Goal: Check status: Check status

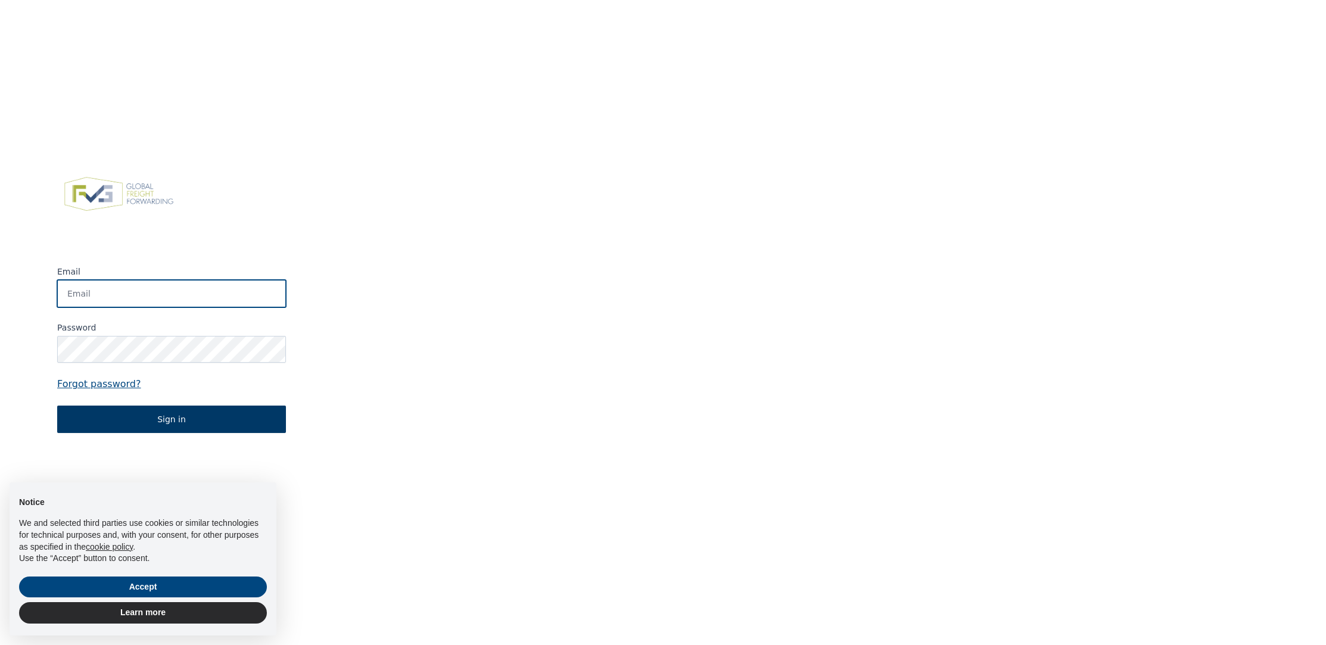
type input "[PERSON_NAME][EMAIL_ADDRESS][DOMAIN_NAME]"
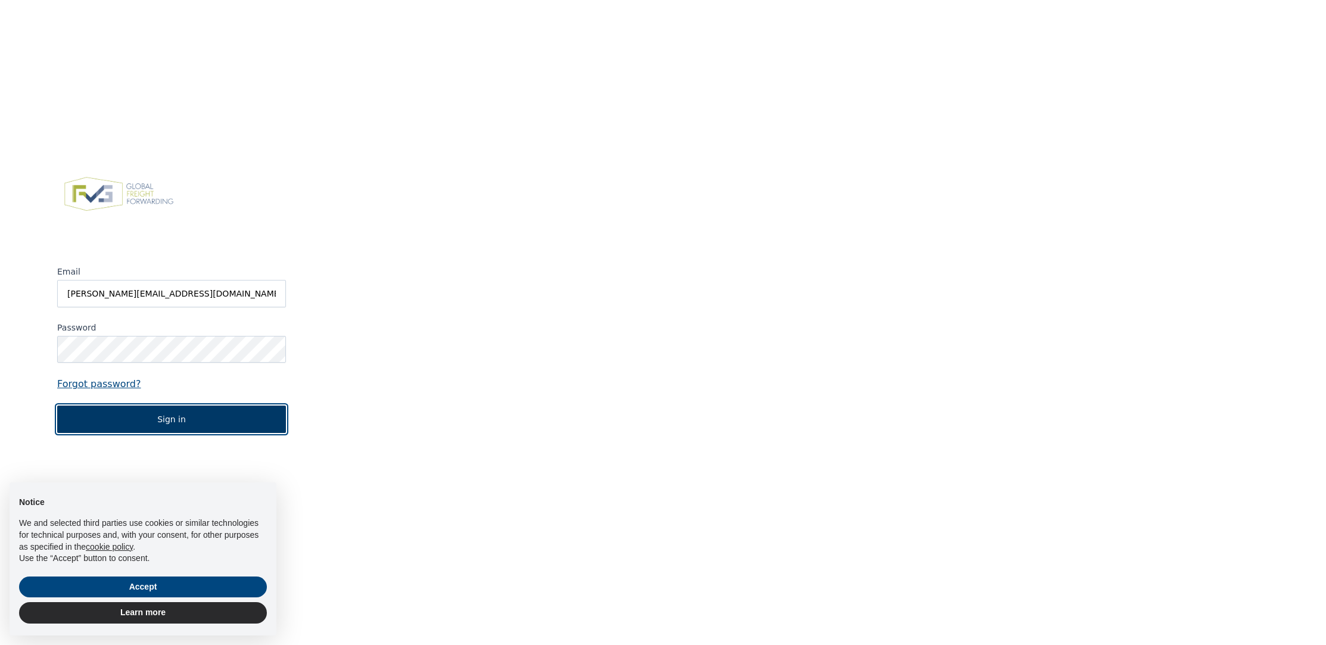
click at [216, 417] on button "Sign in" at bounding box center [171, 419] width 229 height 27
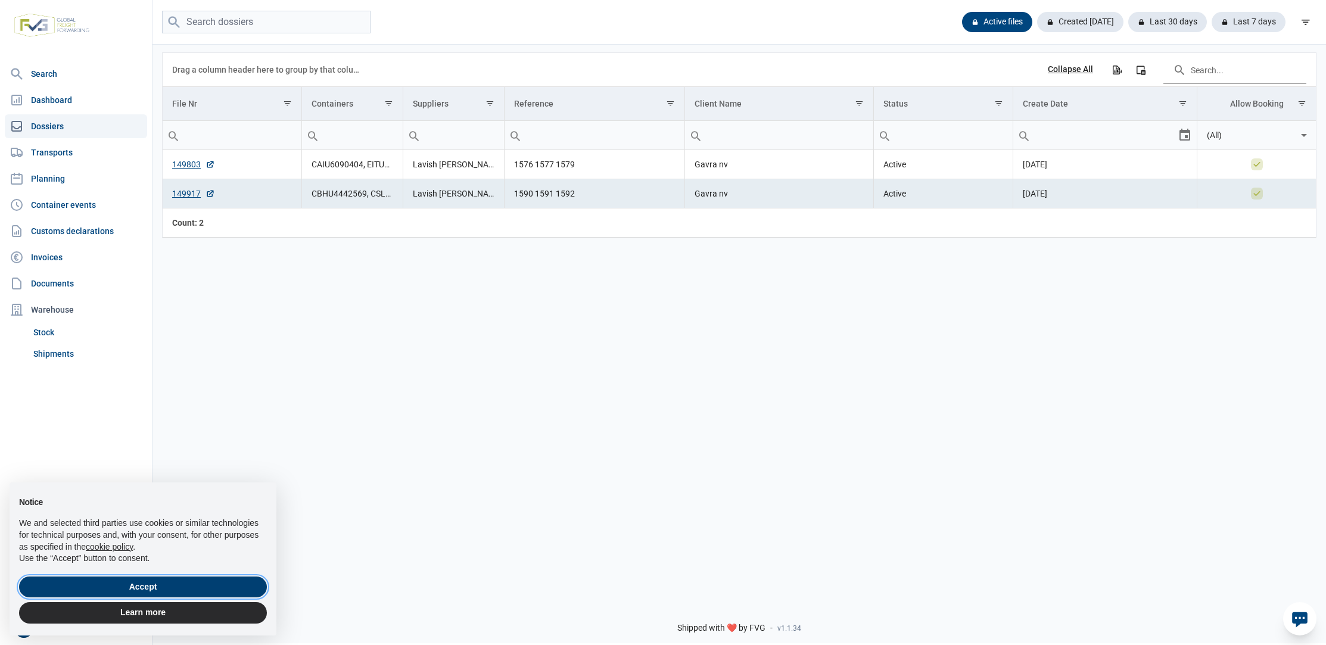
click at [173, 591] on button "Accept" at bounding box center [143, 587] width 248 height 21
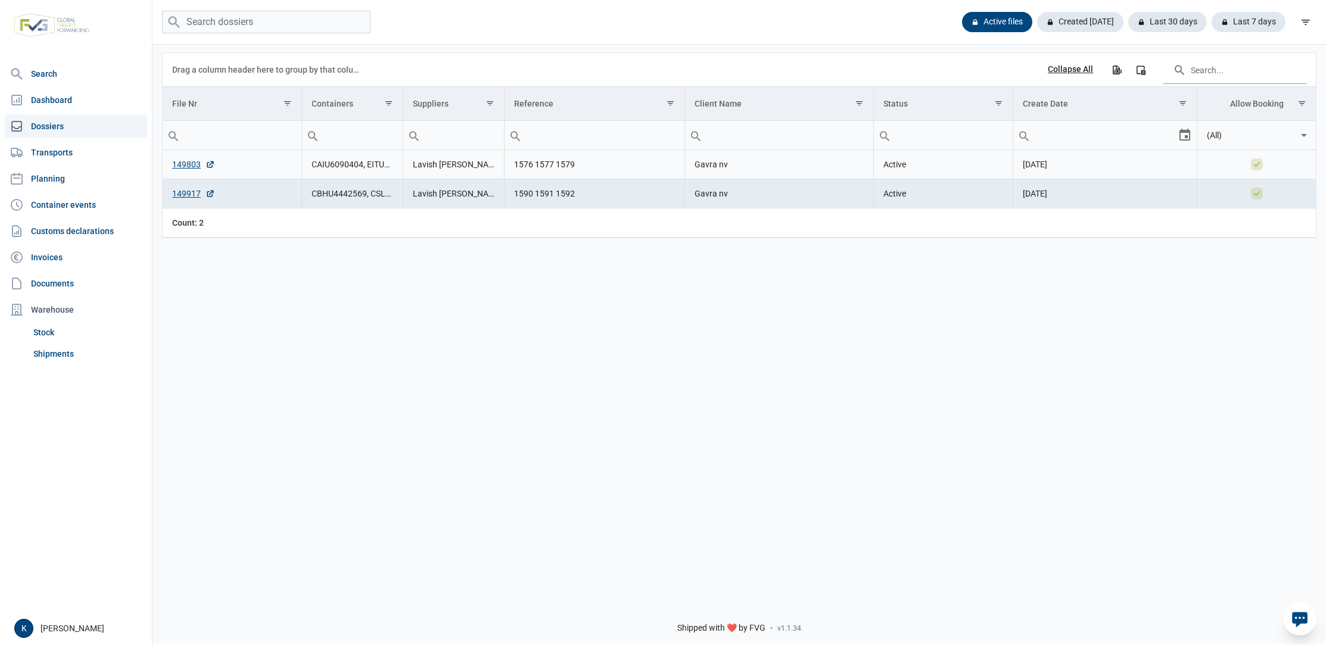
click at [329, 167] on td "CAIU6090404, EITU0486555, TEMU4587885" at bounding box center [352, 164] width 101 height 29
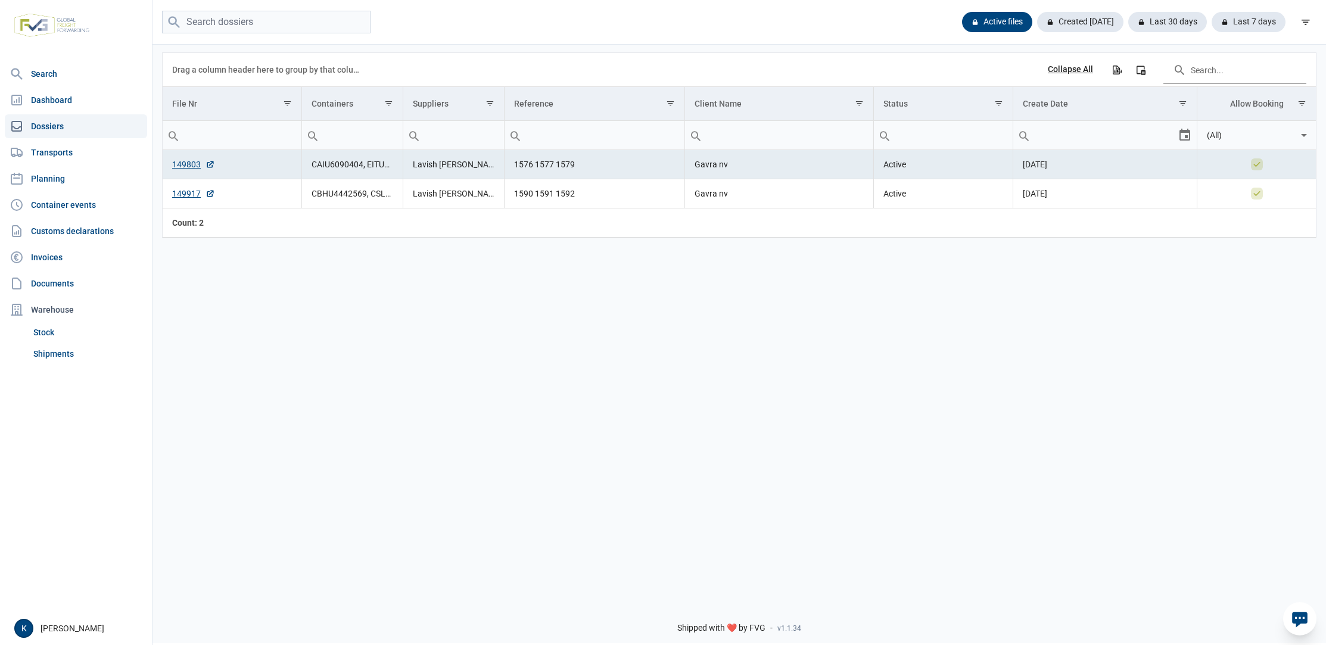
click at [329, 167] on td "CAIU6090404, EITU0486555, TEMU4587885" at bounding box center [352, 164] width 101 height 29
click at [176, 161] on link "149803" at bounding box center [193, 164] width 43 height 12
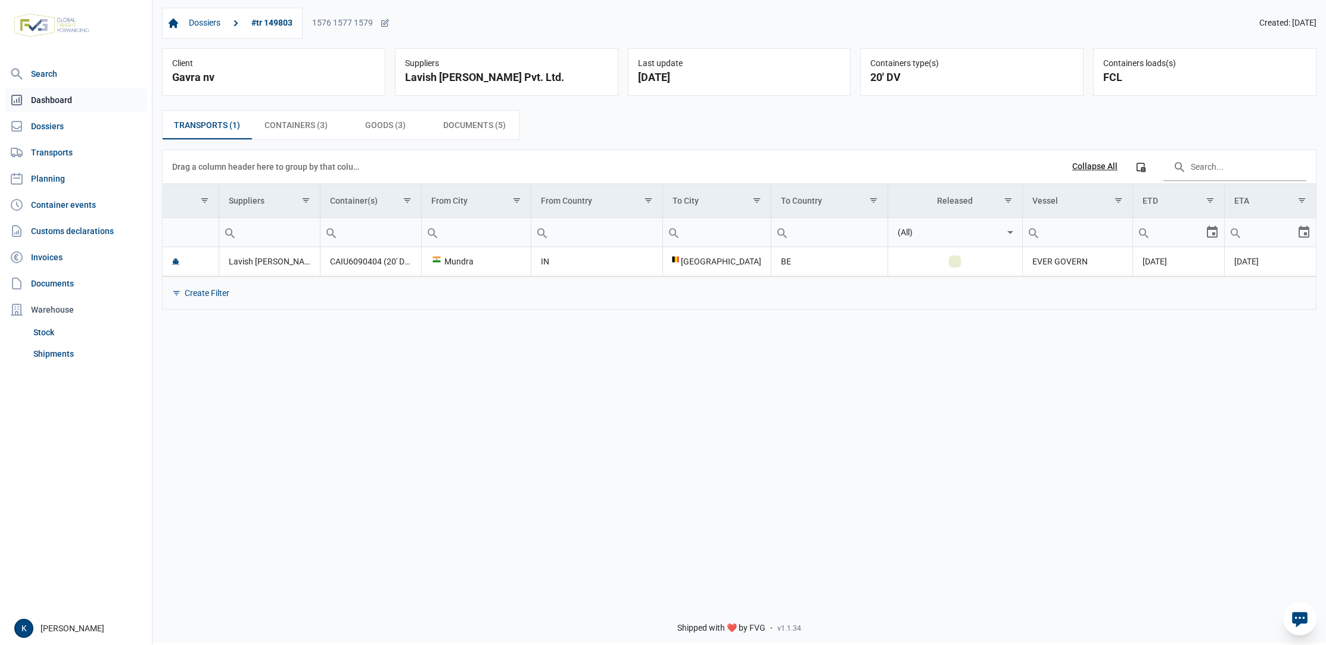
click at [49, 106] on link "Dashboard" at bounding box center [76, 100] width 142 height 24
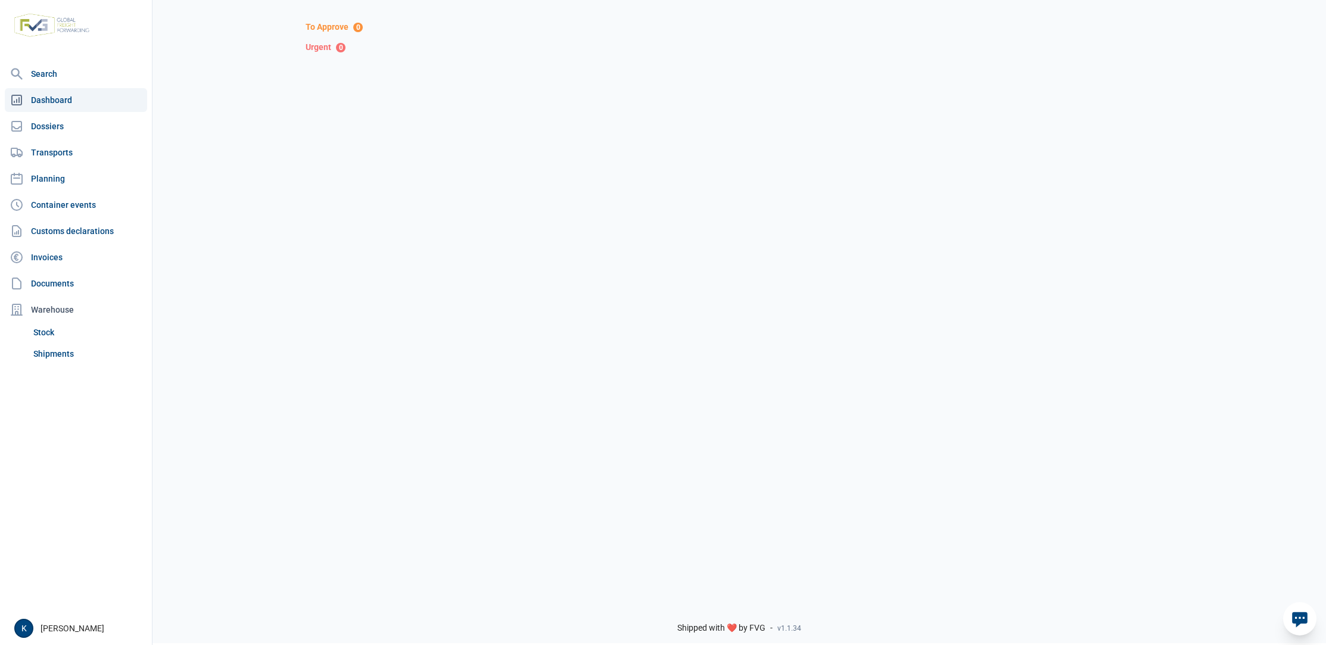
click at [58, 102] on link "Dashboard" at bounding box center [76, 100] width 142 height 24
click at [60, 116] on link "Dossiers" at bounding box center [76, 126] width 142 height 24
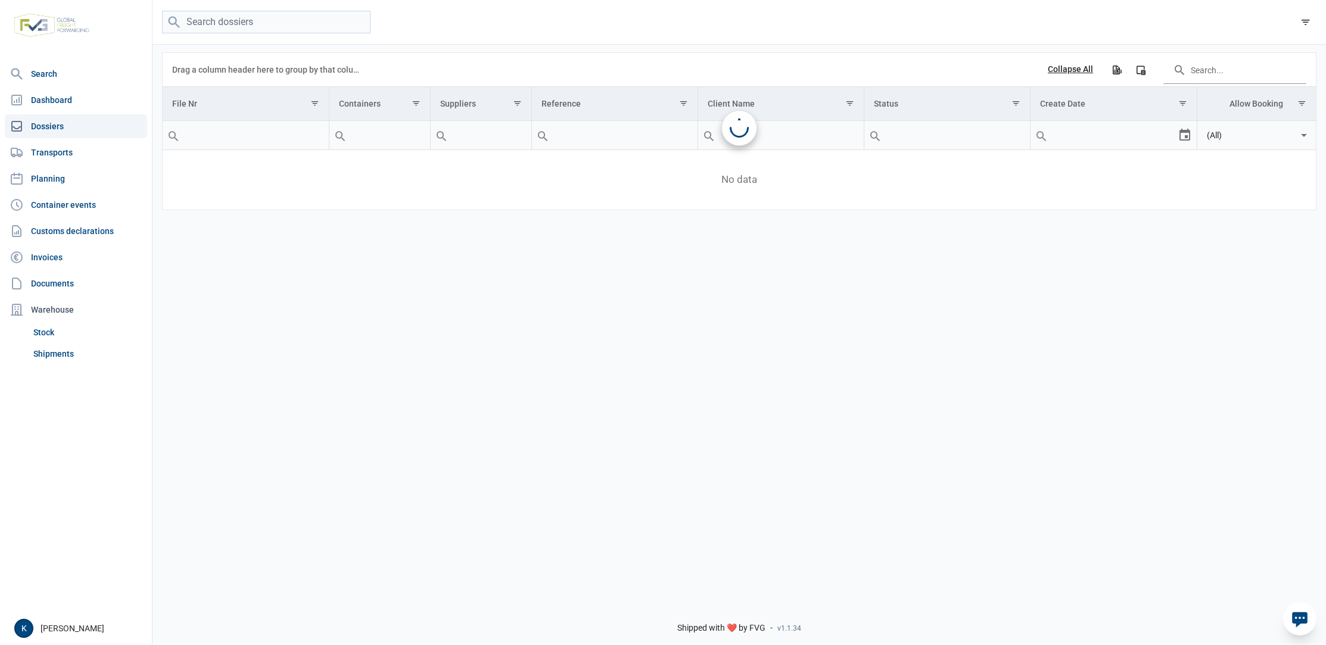
click at [58, 123] on link "Dossiers" at bounding box center [76, 126] width 142 height 24
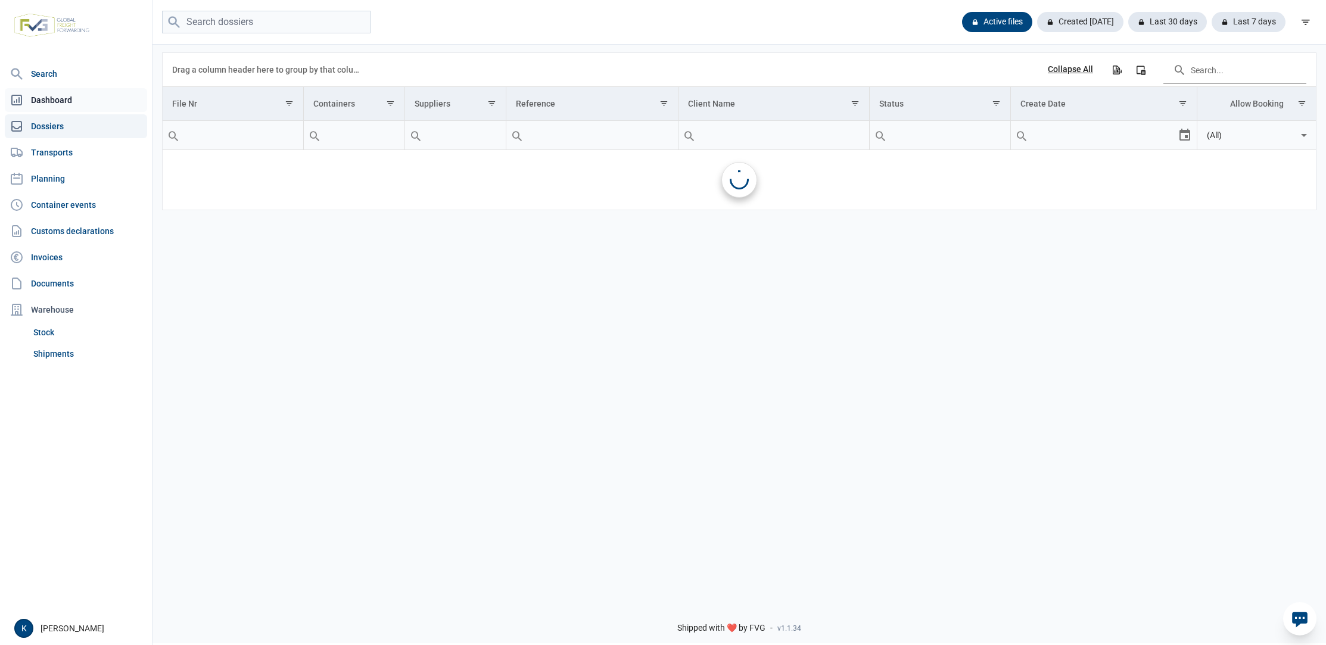
click at [58, 102] on link "Dashboard" at bounding box center [76, 100] width 142 height 24
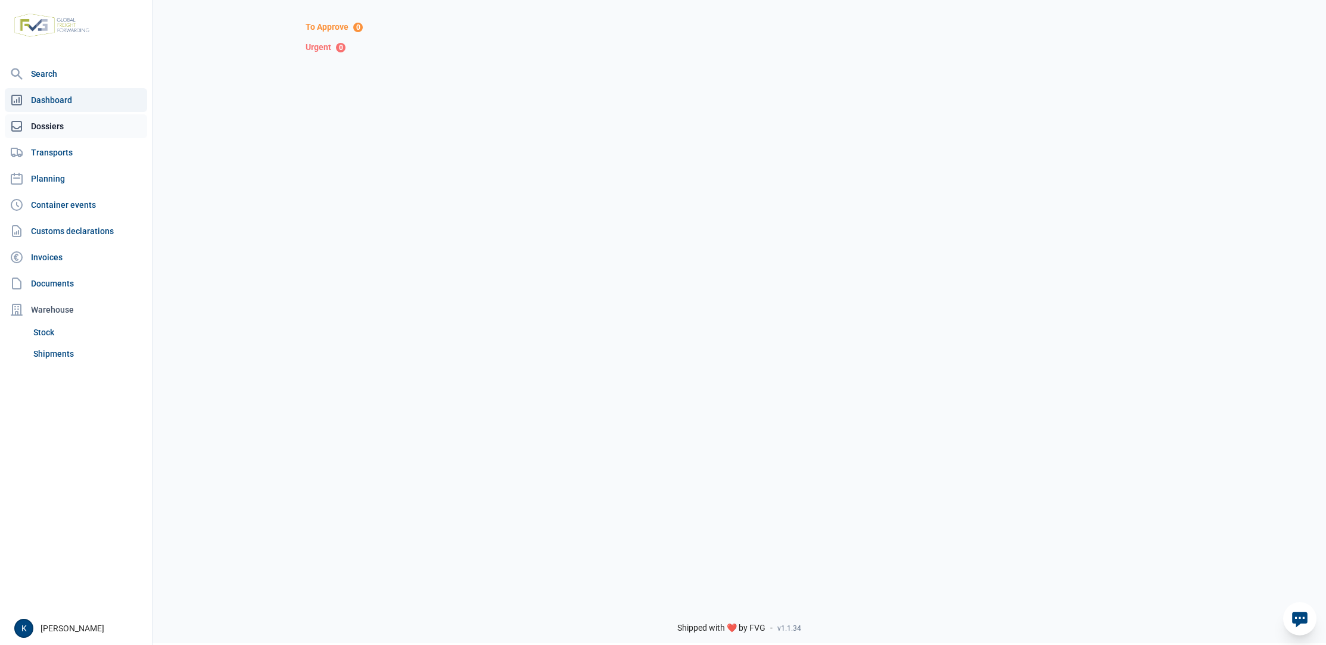
click at [57, 125] on link "Dossiers" at bounding box center [76, 126] width 142 height 24
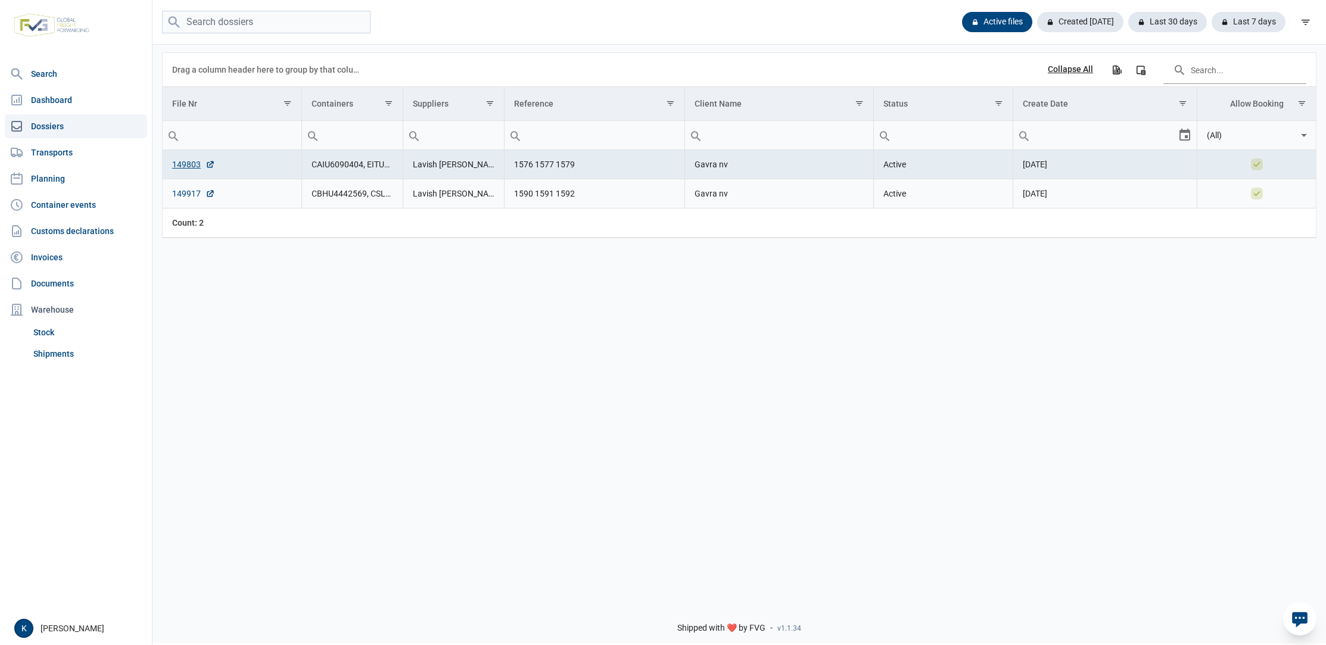
click at [178, 194] on link "149917" at bounding box center [193, 194] width 43 height 12
